Goal: Check status

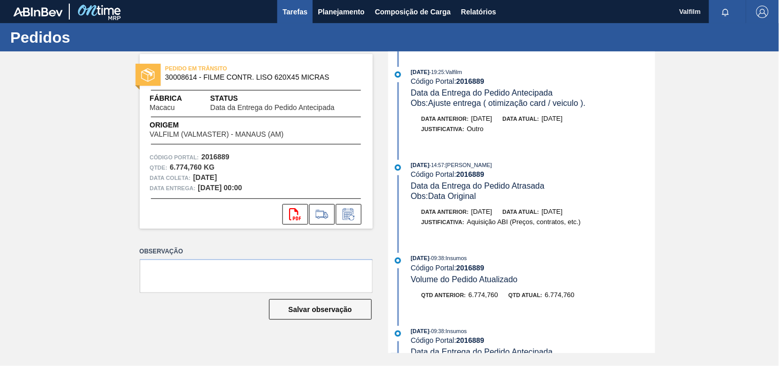
click at [299, 11] on span "Tarefas" at bounding box center [294, 12] width 25 height 12
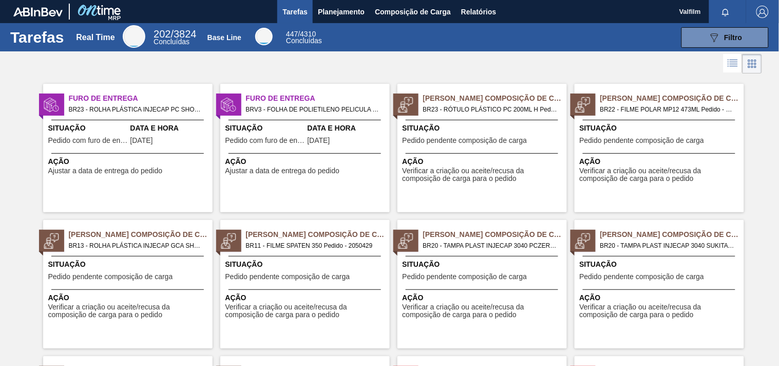
click at [95, 128] on span "Situação" at bounding box center [88, 128] width 80 height 11
